Goal: Complete application form

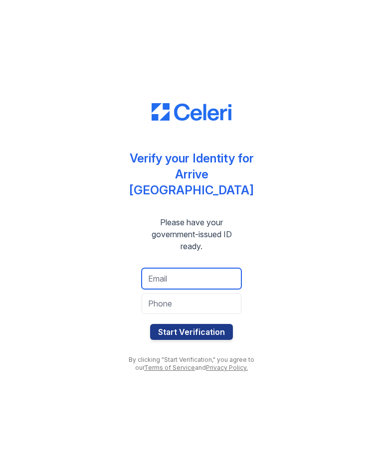
click at [192, 275] on input "email" at bounding box center [192, 278] width 100 height 21
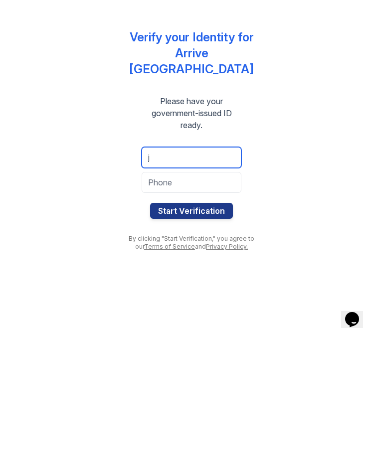
type input "[EMAIL_ADDRESS][DOMAIN_NAME]"
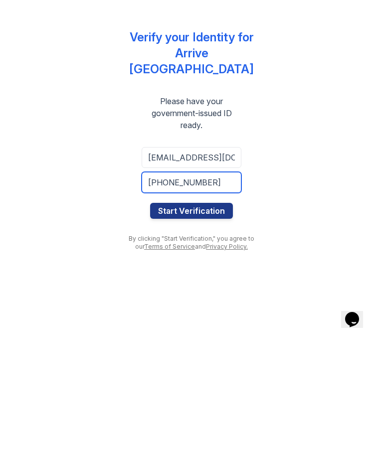
type input "[PHONE_NUMBER]"
click at [215, 324] on button "Start Verification" at bounding box center [191, 332] width 83 height 16
